Goal: Information Seeking & Learning: Check status

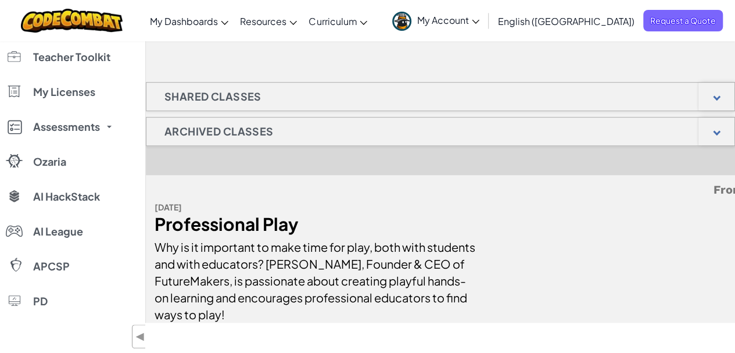
scroll to position [389, 0]
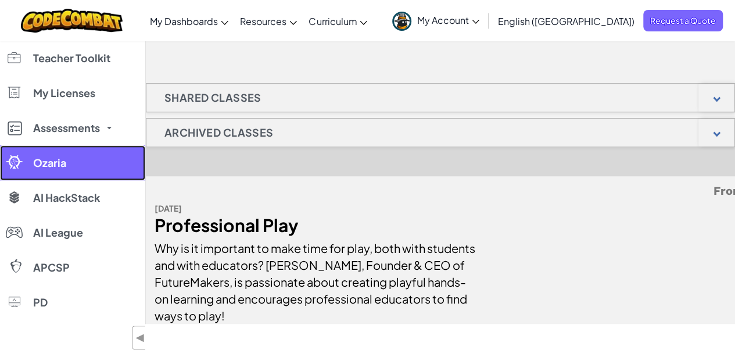
click at [58, 157] on span "Ozaria" at bounding box center [49, 162] width 33 height 10
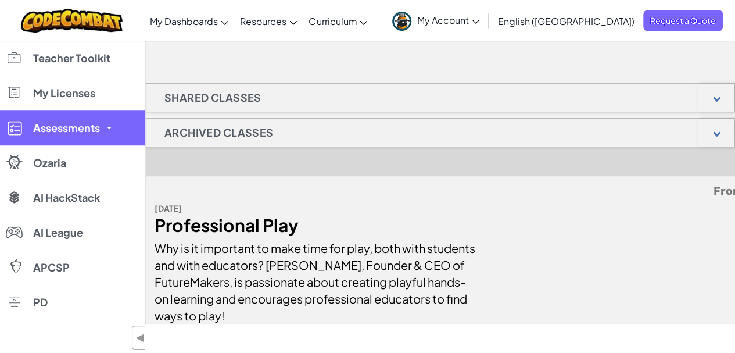
click at [85, 130] on span "Assessments" at bounding box center [66, 128] width 67 height 10
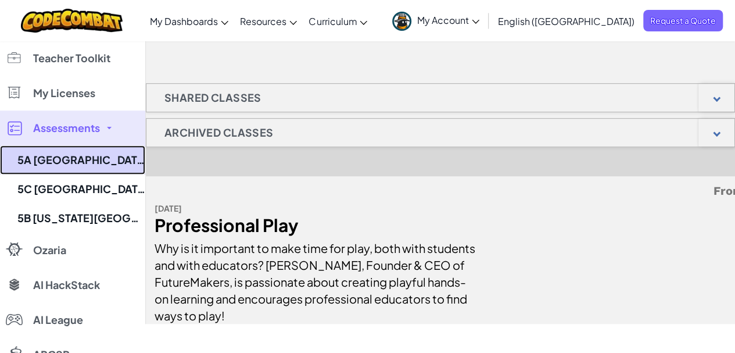
click at [88, 159] on link "5A [GEOGRAPHIC_DATA] ([GEOGRAPHIC_DATA])" at bounding box center [72, 159] width 145 height 29
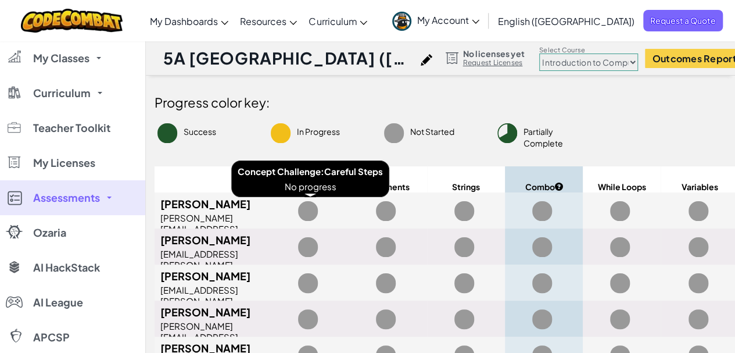
click at [311, 214] on span at bounding box center [308, 211] width 20 height 20
click at [310, 214] on span at bounding box center [308, 211] width 20 height 20
click at [313, 213] on span at bounding box center [308, 211] width 20 height 20
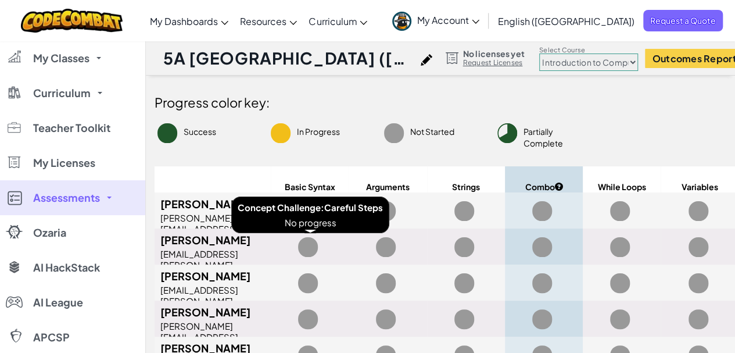
click at [309, 249] on span at bounding box center [308, 247] width 20 height 20
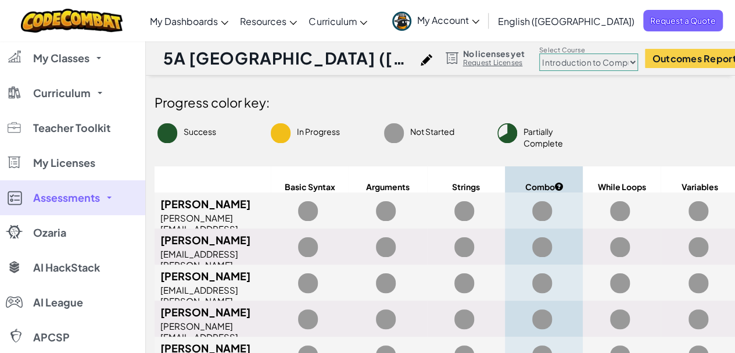
click at [196, 123] on div "Success" at bounding box center [202, 131] width 113 height 23
drag, startPoint x: 196, startPoint y: 123, endPoint x: 221, endPoint y: 127, distance: 24.7
click at [200, 127] on div "Success" at bounding box center [202, 131] width 113 height 23
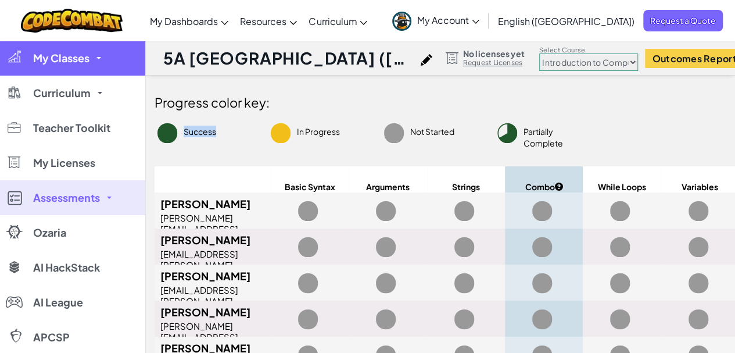
click at [85, 63] on span "My Classes" at bounding box center [61, 58] width 56 height 10
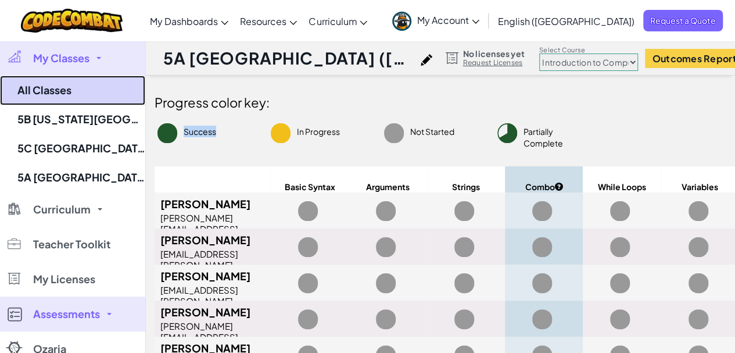
click at [63, 92] on link "All Classes" at bounding box center [72, 91] width 145 height 30
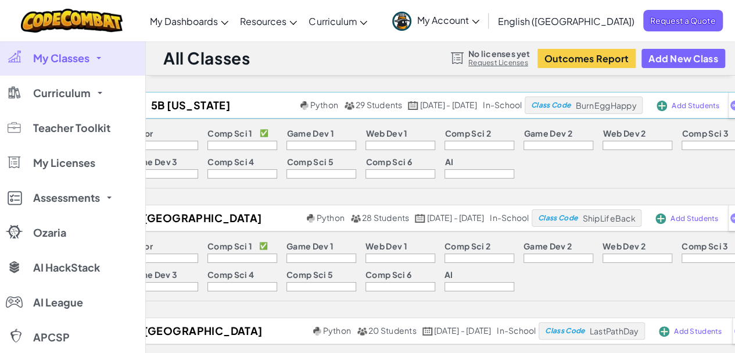
click at [614, 108] on span "BurnEggHappy" at bounding box center [605, 105] width 61 height 10
copy span "BurnEggHappy"
click at [551, 108] on span "Class Code" at bounding box center [551, 105] width 40 height 7
